Goal: Task Accomplishment & Management: Manage account settings

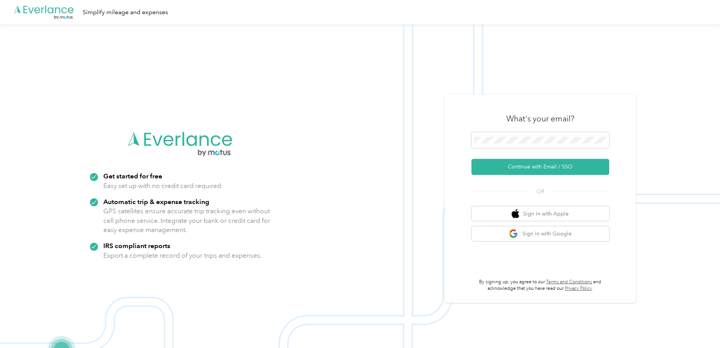
click at [478, 127] on div "What's your email?" at bounding box center [541, 118] width 138 height 27
click at [534, 163] on button "Continue with Email / SSO" at bounding box center [541, 167] width 138 height 16
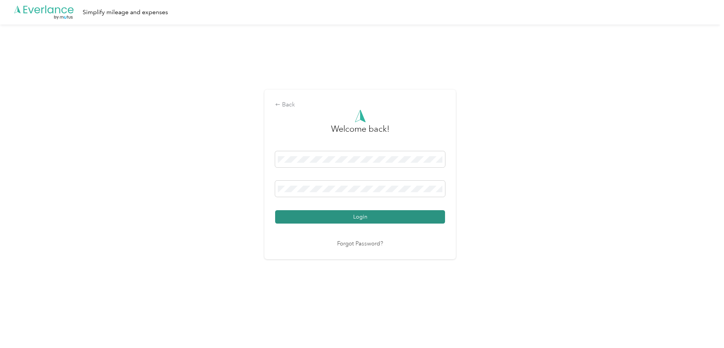
click at [339, 211] on button "Login" at bounding box center [360, 216] width 170 height 13
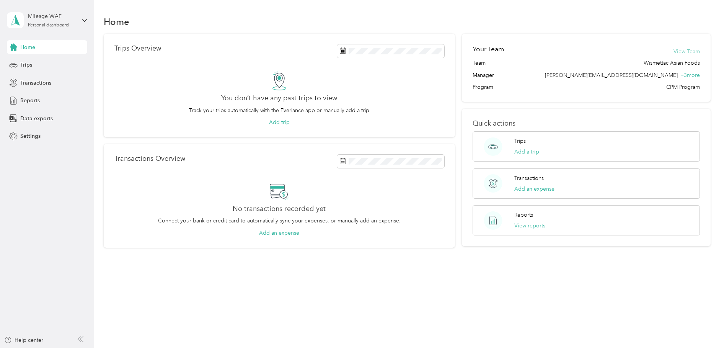
click at [681, 49] on button "View Team" at bounding box center [687, 51] width 26 height 8
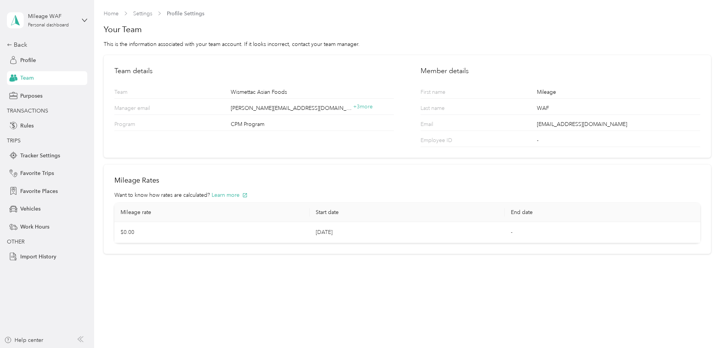
click at [77, 21] on div "Mileage WAF Personal dashboard" at bounding box center [47, 20] width 80 height 27
click at [6, 16] on aside "Mileage WAF Personal dashboard Back Profile Team Purposes TRANSACTIONS Rules TR…" at bounding box center [47, 174] width 94 height 348
click at [29, 63] on span "Profile" at bounding box center [28, 60] width 16 height 8
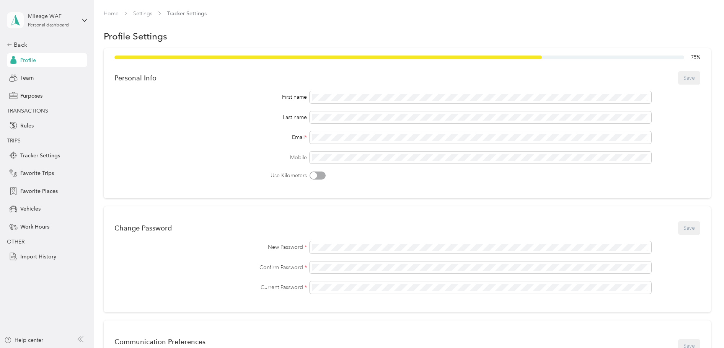
click at [17, 24] on icon at bounding box center [15, 20] width 11 height 11
click at [107, 129] on div "75 % Personal Info Save First name Last name Email * Mobile Use Kilometers" at bounding box center [407, 123] width 607 height 150
click at [7, 44] on aside "Mileage WAF Personal dashboard Back Profile Team Purposes TRANSACTIONS Rules TR…" at bounding box center [47, 174] width 94 height 348
click at [11, 44] on icon at bounding box center [9, 44] width 5 height 5
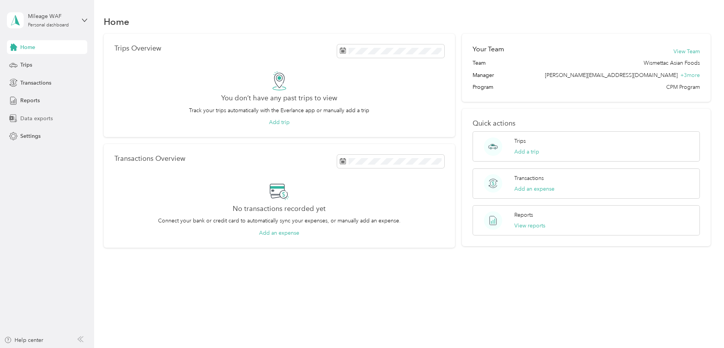
click at [39, 116] on span "Data exports" at bounding box center [36, 118] width 33 height 8
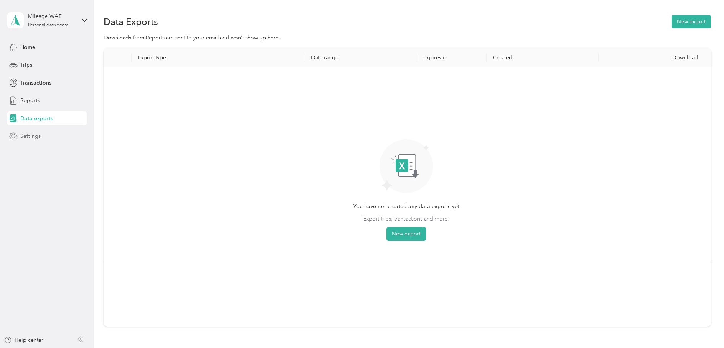
click at [35, 142] on div "Settings" at bounding box center [47, 136] width 80 height 14
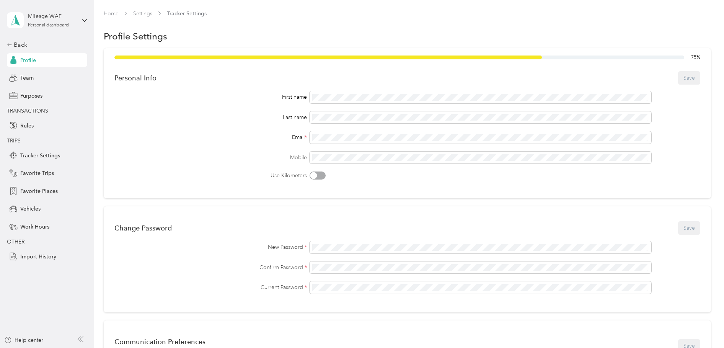
click at [3, 43] on aside "Mileage WAF Personal dashboard Back Profile Team Purposes TRANSACTIONS Rules TR…" at bounding box center [47, 174] width 94 height 348
click at [7, 42] on icon at bounding box center [9, 44] width 5 height 5
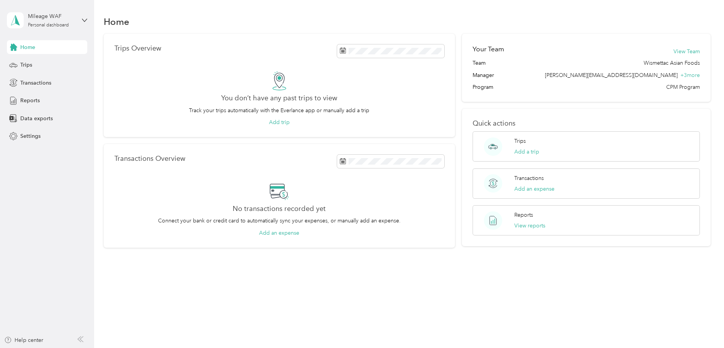
click at [7, 42] on div "Home" at bounding box center [47, 47] width 80 height 14
click at [13, 41] on div "Home" at bounding box center [47, 47] width 80 height 14
click at [18, 41] on div "Home" at bounding box center [47, 47] width 80 height 14
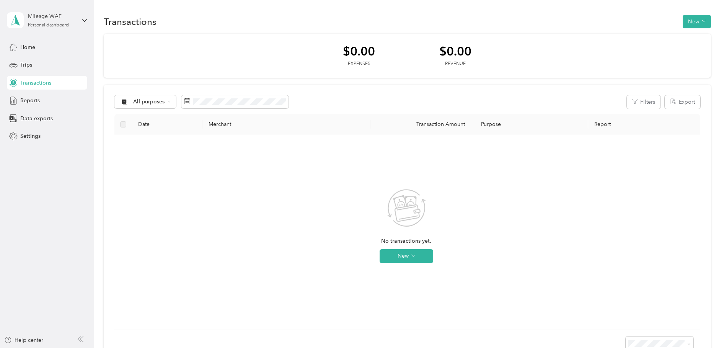
click at [90, 20] on aside "Mileage WAF Personal dashboard Home Trips Transactions Reports Data exports Set…" at bounding box center [47, 174] width 94 height 348
click at [83, 20] on icon at bounding box center [84, 20] width 5 height 5
click at [78, 39] on span "[EMAIL_ADDRESS][DOMAIN_NAME]" at bounding box center [104, 39] width 92 height 7
click at [7, 13] on div "Mileage WAF Personal dashboard" at bounding box center [41, 20] width 69 height 16
click at [20, 24] on icon at bounding box center [15, 20] width 11 height 11
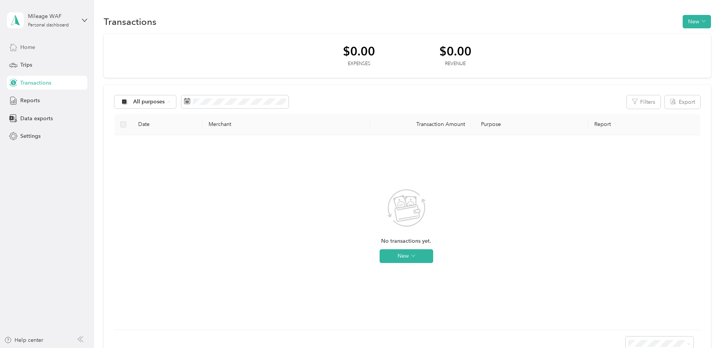
click at [22, 50] on span "Home" at bounding box center [27, 47] width 15 height 8
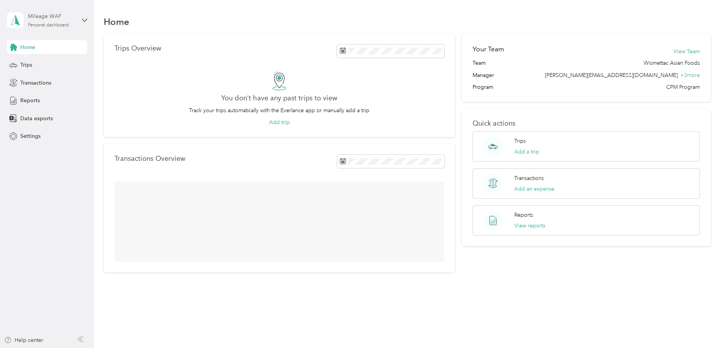
click at [73, 20] on div "Mileage WAF" at bounding box center [52, 16] width 48 height 8
click at [42, 63] on div "Log out" at bounding box center [28, 63] width 29 height 8
